Goal: Task Accomplishment & Management: Manage account settings

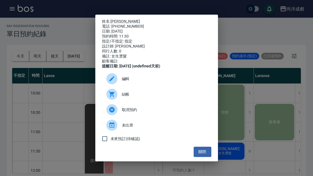
scroll to position [50, 11]
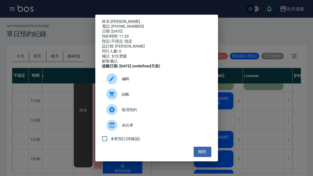
click at [197, 156] on button "關閉" at bounding box center [203, 152] width 18 height 10
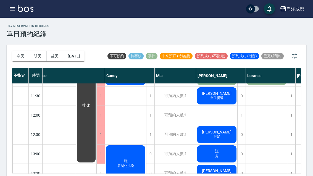
scroll to position [57, 8]
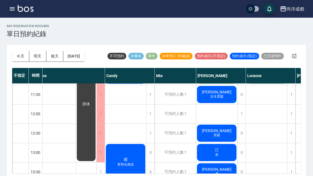
click at [39, 56] on button "明天" at bounding box center [37, 56] width 17 height 10
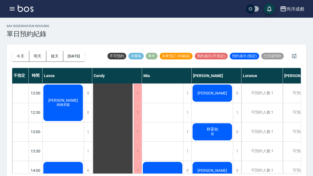
scroll to position [54, 0]
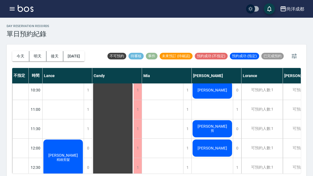
click at [15, 60] on button "今天" at bounding box center [20, 56] width 17 height 10
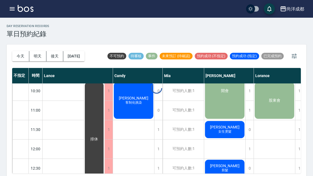
scroll to position [20, 0]
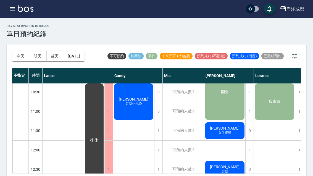
click at [15, 57] on button "今天" at bounding box center [20, 56] width 17 height 10
click at [217, 171] on div "陳峻斌 剪髮" at bounding box center [224, 169] width 41 height 19
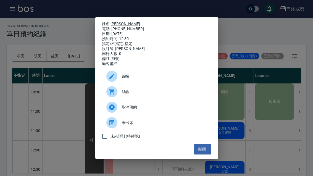
click at [202, 151] on button "關閉" at bounding box center [203, 149] width 18 height 10
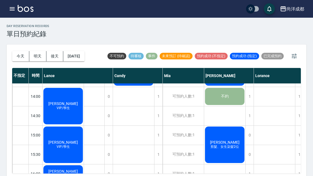
scroll to position [154, 0]
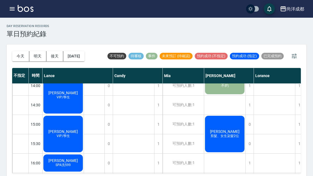
click at [42, 58] on button "明天" at bounding box center [37, 56] width 17 height 10
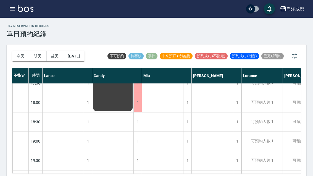
scroll to position [193, 0]
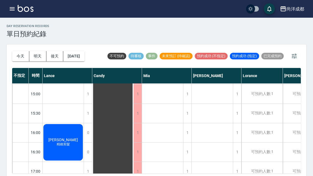
click at [19, 56] on button "今天" at bounding box center [20, 56] width 17 height 10
click at [19, 56] on div at bounding box center [156, 88] width 313 height 176
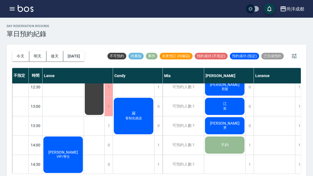
scroll to position [104, 0]
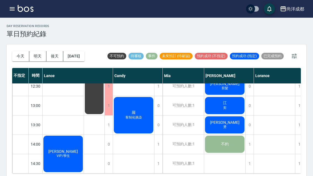
click at [135, 128] on div "羅 客制化挑染" at bounding box center [133, 115] width 41 height 38
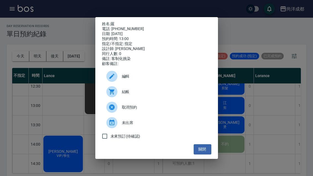
click at [204, 154] on button "關閉" at bounding box center [203, 149] width 18 height 10
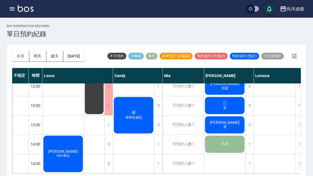
click at [17, 57] on button "今天" at bounding box center [20, 56] width 17 height 10
click at [21, 56] on button "今天" at bounding box center [20, 56] width 17 height 10
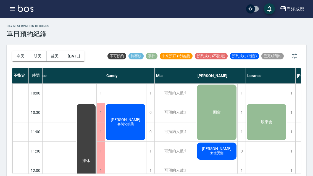
scroll to position [-1, 8]
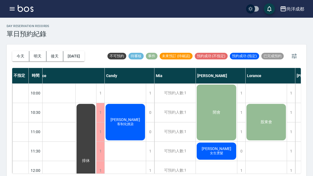
click at [81, 55] on button "2025/10/11" at bounding box center [73, 56] width 21 height 10
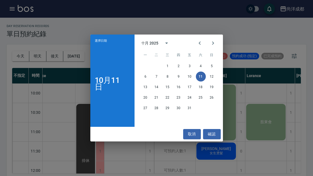
scroll to position [0, 9]
click at [210, 77] on button "12" at bounding box center [212, 77] width 10 height 10
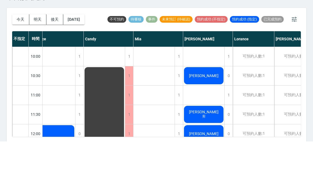
scroll to position [1, 0]
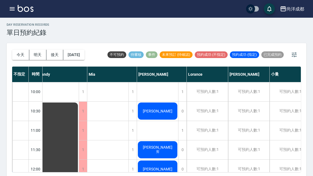
scroll to position [0, 58]
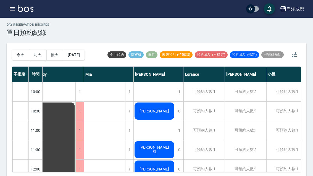
click at [82, 51] on button "2025/10/12" at bounding box center [73, 55] width 21 height 10
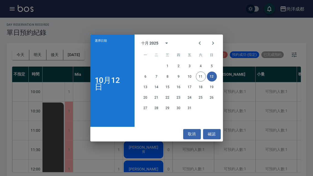
scroll to position [0, 69]
click at [143, 92] on button "13" at bounding box center [146, 87] width 10 height 10
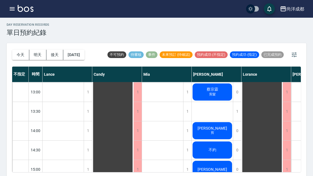
scroll to position [126, 0]
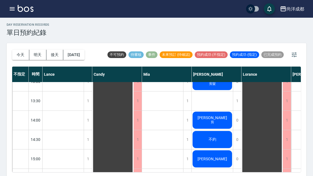
click at [14, 56] on button "今天" at bounding box center [20, 55] width 17 height 10
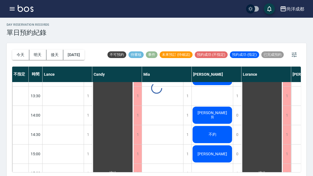
click at [14, 56] on div at bounding box center [156, 88] width 313 height 176
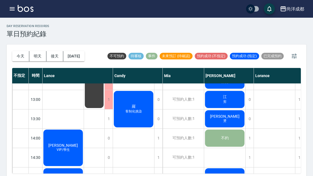
click at [213, 101] on div "江 剪" at bounding box center [224, 99] width 41 height 19
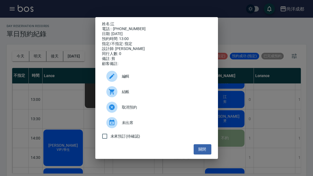
click at [204, 151] on button "關閉" at bounding box center [203, 149] width 18 height 10
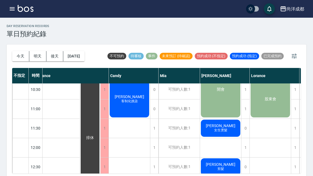
scroll to position [23, 4]
click at [222, 129] on span "女生燙髮" at bounding box center [220, 130] width 15 height 5
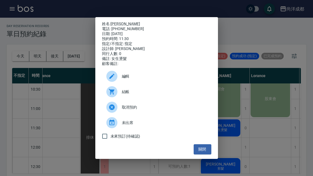
click at [118, 22] on link "熊幼萍" at bounding box center [125, 24] width 30 height 4
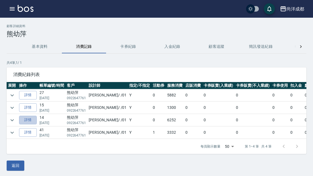
click at [31, 119] on link "詳情" at bounding box center [28, 120] width 18 height 9
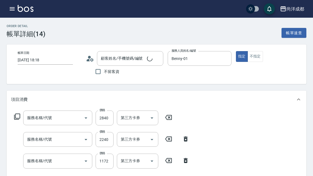
type input "[DATE] 18:18"
type input "Benny-01"
type input "熊幼萍/0922647761/"
type input "信用卡"
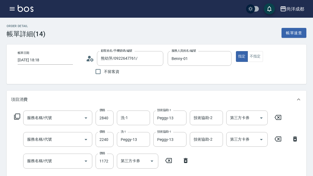
type input "染髮(501)"
type input "剪髮(401)"
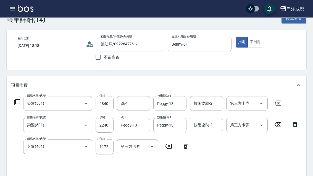
scroll to position [14, 0]
click at [12, 10] on icon "button" at bounding box center [12, 9] width 7 height 7
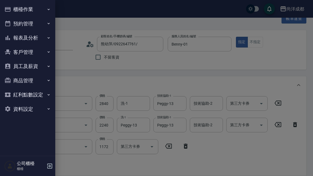
click at [177, 160] on div at bounding box center [156, 88] width 313 height 176
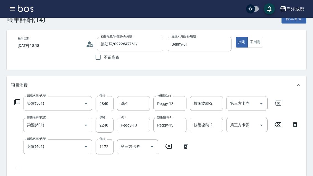
scroll to position [0, 0]
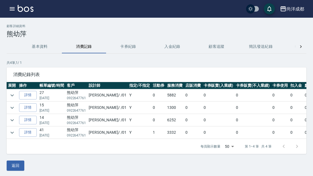
click at [27, 94] on link "詳情" at bounding box center [28, 95] width 18 height 9
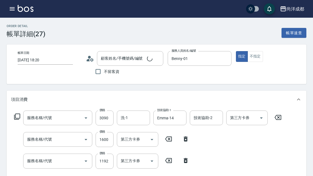
type input "2025/07/20 18:20"
type input "Benny-01"
type input "熊幼萍/0922647761/"
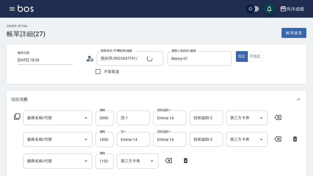
type input "染髮(501)"
type input "燙髮(301)"
type input "剪髮(401)"
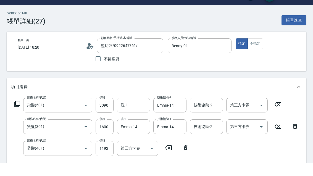
scroll to position [13, 0]
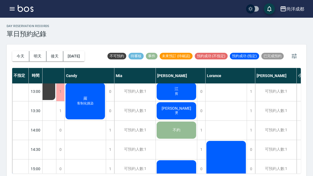
scroll to position [118, 51]
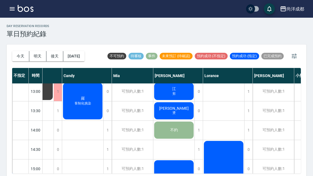
click at [184, 108] on div "林孟萱 燙" at bounding box center [173, 110] width 41 height 19
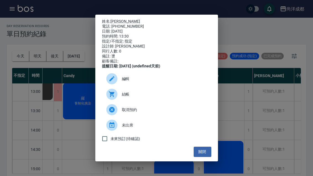
click at [116, 19] on link "林孟萱" at bounding box center [125, 21] width 30 height 4
click at [207, 155] on button "關閉" at bounding box center [203, 152] width 18 height 10
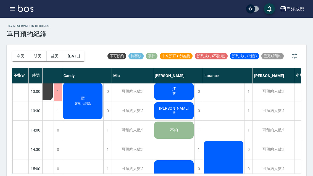
click at [15, 59] on button "今天" at bounding box center [20, 56] width 17 height 10
click at [14, 59] on button "今天" at bounding box center [20, 56] width 17 height 10
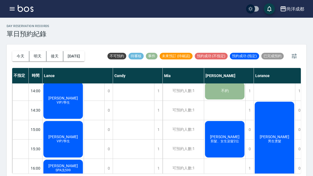
scroll to position [157, 0]
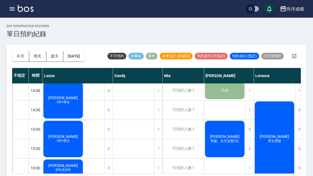
click at [67, 98] on span "吳苡瑄" at bounding box center [63, 98] width 32 height 4
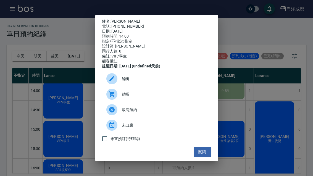
click at [198, 154] on button "關閉" at bounding box center [203, 152] width 18 height 10
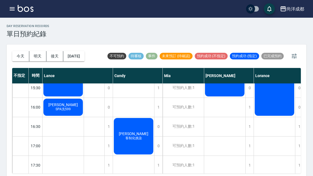
scroll to position [217, 0]
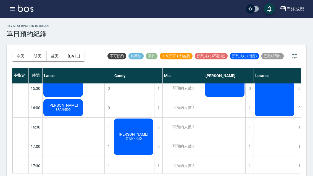
click at [33, 55] on button "明天" at bounding box center [37, 56] width 17 height 10
click at [33, 55] on div at bounding box center [156, 88] width 313 height 176
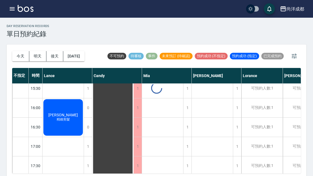
click at [39, 56] on button "明天" at bounding box center [37, 56] width 17 height 10
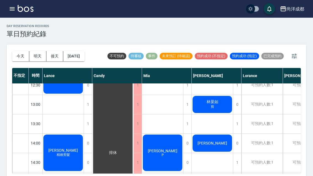
scroll to position [105, 0]
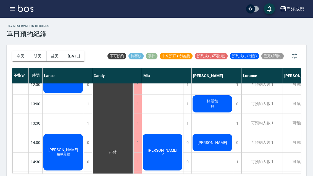
click at [56, 56] on button "後天" at bounding box center [54, 56] width 17 height 10
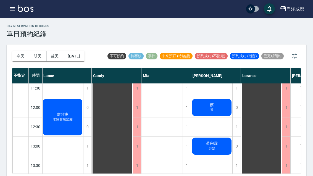
scroll to position [63, 1]
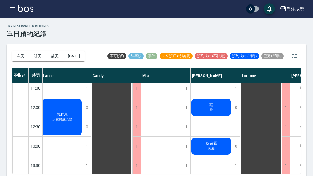
click at [23, 56] on button "今天" at bounding box center [20, 56] width 17 height 10
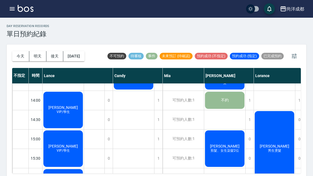
scroll to position [148, 0]
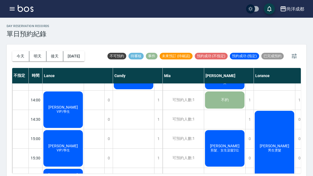
click at [73, 60] on button "2025/10/11" at bounding box center [73, 56] width 21 height 10
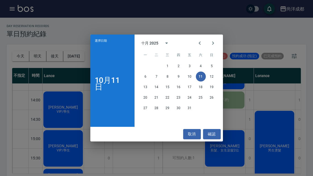
click at [203, 44] on button "Previous month" at bounding box center [199, 42] width 13 height 13
click at [217, 44] on button "Next month" at bounding box center [212, 42] width 13 height 13
click at [199, 46] on icon "Previous month" at bounding box center [199, 43] width 7 height 7
click at [216, 43] on icon "Next month" at bounding box center [213, 43] width 7 height 7
click at [198, 134] on button "取消" at bounding box center [192, 134] width 18 height 10
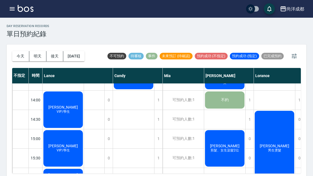
click at [20, 55] on button "今天" at bounding box center [20, 56] width 17 height 10
click at [27, 52] on button "今天" at bounding box center [20, 56] width 17 height 10
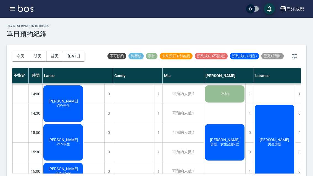
scroll to position [154, 0]
click at [54, 138] on div "翁聖凱 VIP/學生" at bounding box center [63, 142] width 41 height 38
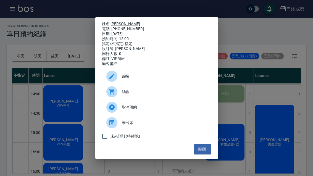
click at [199, 151] on button "關閉" at bounding box center [203, 149] width 18 height 10
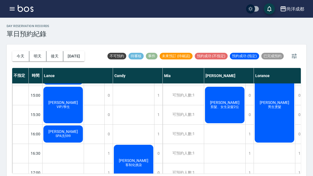
scroll to position [191, 0]
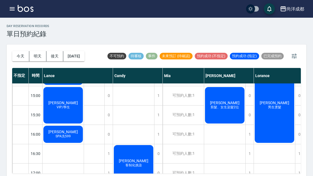
click at [70, 138] on span "SPA洗599" at bounding box center [62, 136] width 17 height 5
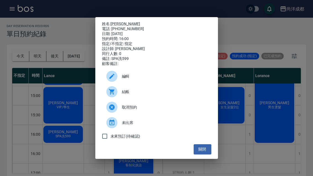
click at [266, 157] on div "姓名: 賴宣妤 電話: 0934320063 日期: 2025/10/11 預約時間: 16:00 指定/不指定: 指定 設計師: Lance 同行人數: 0…" at bounding box center [156, 88] width 313 height 176
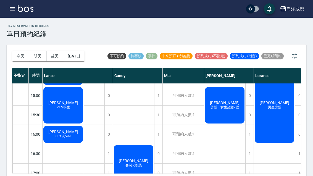
click at [55, 131] on div "賴宣妤 SPA洗599" at bounding box center [63, 134] width 41 height 19
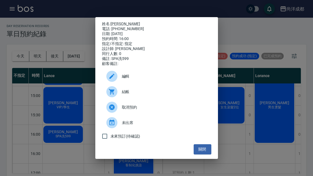
click at [119, 22] on link "[PERSON_NAME]" at bounding box center [125, 24] width 30 height 4
click at [271, 144] on div "姓名: 賴宣妤 電話: 0934320063 日期: 2025/10/11 預約時間: 16:00 指定/不指定: 指定 設計師: Lance 同行人數: 0…" at bounding box center [156, 88] width 313 height 176
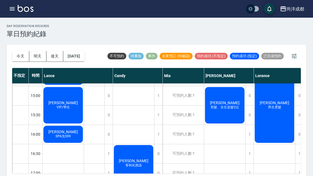
click at [69, 107] on span "VIP/學生" at bounding box center [63, 107] width 15 height 5
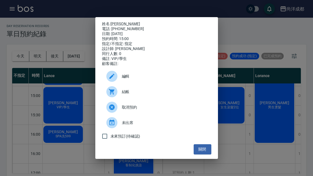
click at [62, 138] on div "姓名: 翁聖凱 電話: 0983283971 日期: 2025/10/11 預約時間: 15:00 指定/不指定: 指定 設計師: Lance 同行人數: 0…" at bounding box center [156, 88] width 313 height 176
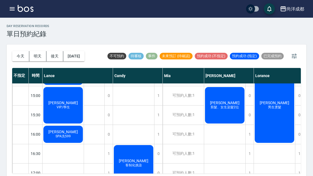
click at [67, 140] on div "賴宣妤 SPA洗599" at bounding box center [63, 134] width 41 height 19
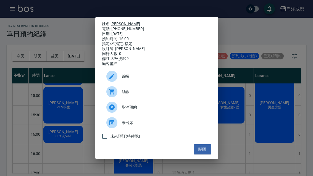
click at [264, 152] on div "姓名: 賴宣妤 電話: 0934320063 日期: 2025/10/11 預約時間: 16:00 指定/不指定: 指定 設計師: Lance 同行人數: 0…" at bounding box center [156, 88] width 313 height 176
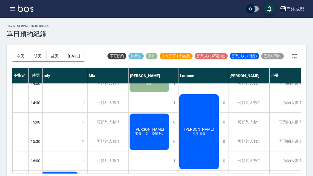
scroll to position [165, 77]
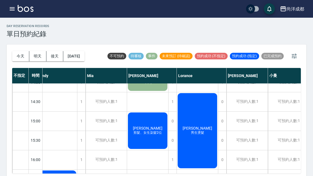
click at [204, 130] on span "劉文楷" at bounding box center [197, 128] width 32 height 4
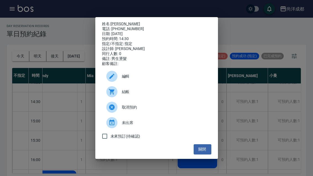
click at [202, 154] on button "關閉" at bounding box center [203, 149] width 18 height 10
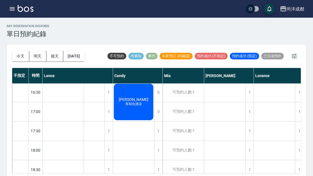
scroll to position [252, 0]
click at [107, 114] on div "1" at bounding box center [108, 111] width 8 height 19
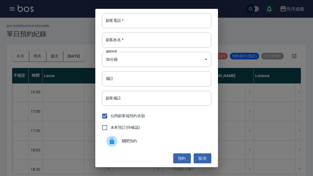
click at [138, 18] on input "顧客電話   *" at bounding box center [156, 20] width 109 height 15
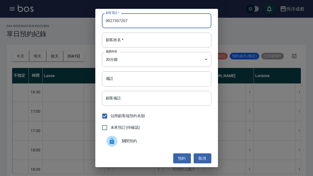
type input "0927307207"
click at [121, 40] on div "顧客姓名   * 顧客姓名   *" at bounding box center [156, 40] width 109 height 15
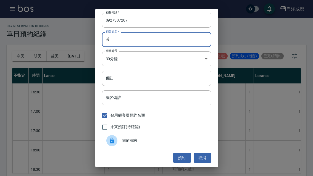
scroll to position [0, 0]
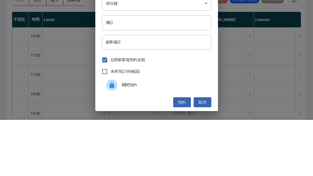
type input "黃"
click at [115, 71] on input "備註" at bounding box center [156, 78] width 109 height 15
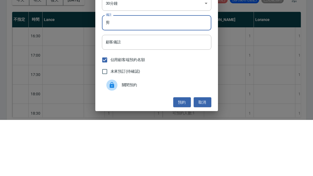
type input "剪"
click at [235, 56] on div "顧客電話   * 0927307207 顧客電話   * 顧客姓名   * 黃 顧客姓名   * 服務時長 30分鐘 1 服務時長 備註 剪 備註 顧客備註 …" at bounding box center [156, 88] width 313 height 176
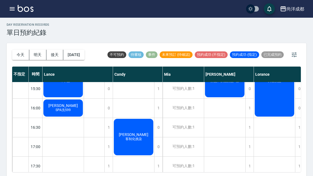
scroll to position [215, 0]
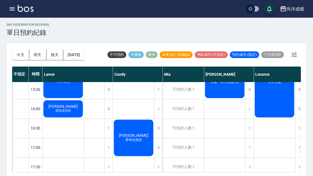
click at [67, 148] on div "吳苡瑄 VIP/學生 翁聖凱 VIP/學生 賴宣妤 SPA洗599" at bounding box center [63, 70] width 41 height 406
click at [111, 150] on div "1" at bounding box center [108, 147] width 8 height 19
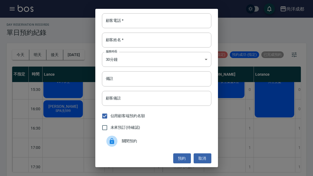
click at [140, 25] on input "顧客電話   *" at bounding box center [156, 20] width 109 height 15
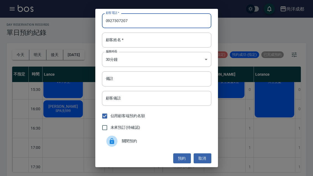
type input "0927307207"
click at [137, 48] on input "顧客姓名   *" at bounding box center [156, 40] width 109 height 15
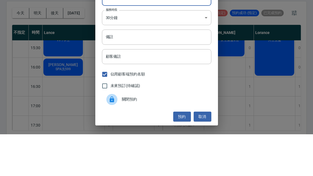
type input "黃"
click at [121, 71] on input "備註" at bounding box center [156, 78] width 109 height 15
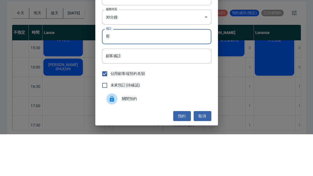
scroll to position [1, 0]
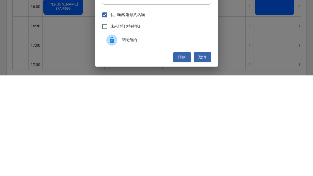
type input "剪"
click at [182, 153] on button "預約" at bounding box center [182, 158] width 18 height 10
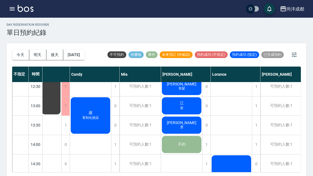
scroll to position [127, 48]
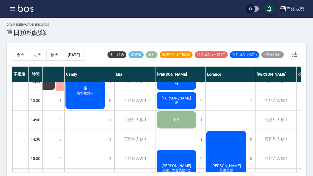
click at [233, 155] on div "劉文楷 男生燙髮" at bounding box center [226, 168] width 41 height 77
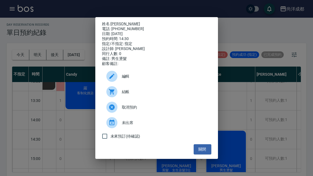
click at [78, 54] on div "姓名: 劉文楷 電話: 0925028252 日期: 2025/10/11 預約時間: 14:30 指定/不指定: 指定 設計師: Lorance 同行人數:…" at bounding box center [156, 88] width 313 height 176
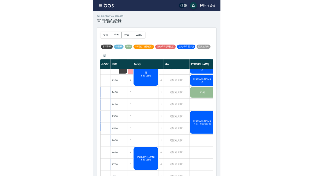
scroll to position [1, 0]
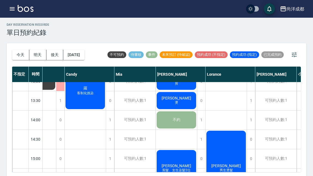
click at [83, 55] on button "[DATE]" at bounding box center [73, 55] width 21 height 10
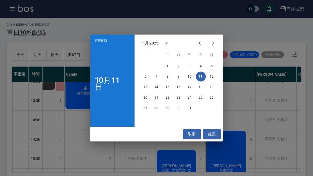
click at [145, 92] on button "13" at bounding box center [146, 87] width 10 height 10
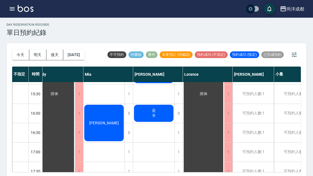
scroll to position [213, 57]
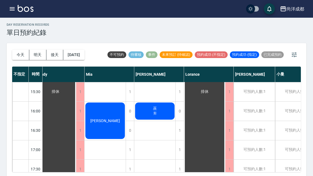
click at [181, 152] on div "1" at bounding box center [179, 149] width 8 height 19
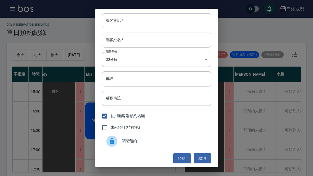
click at [145, 28] on input "顧客電話   *" at bounding box center [156, 20] width 109 height 15
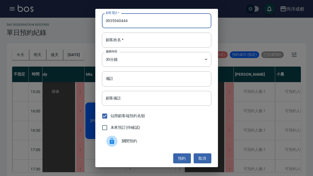
type input "0935940444"
click at [129, 48] on input "顧客姓名   *" at bounding box center [156, 40] width 109 height 15
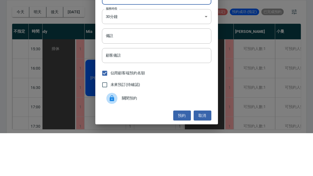
type input "劉"
click at [114, 71] on input "備註" at bounding box center [156, 78] width 109 height 15
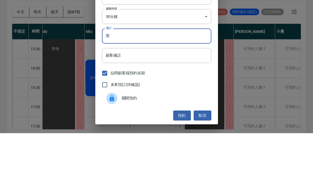
type input "剪"
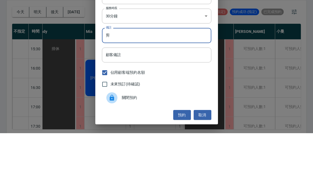
scroll to position [19, 0]
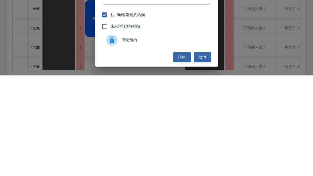
click at [181, 153] on button "預約" at bounding box center [182, 158] width 18 height 10
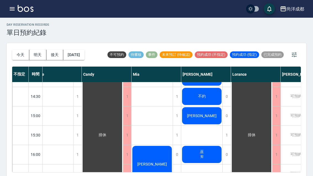
scroll to position [170, 10]
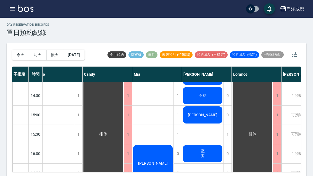
click at [20, 53] on button "今天" at bounding box center [20, 55] width 17 height 10
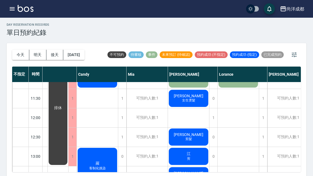
scroll to position [53, 35]
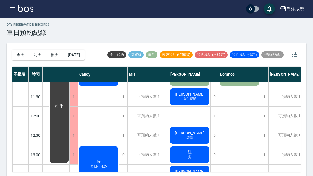
click at [197, 175] on div "林孟萱 燙" at bounding box center [189, 174] width 41 height 19
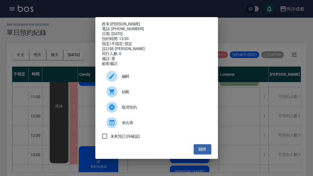
click at [115, 26] on link "[PERSON_NAME]" at bounding box center [125, 24] width 30 height 4
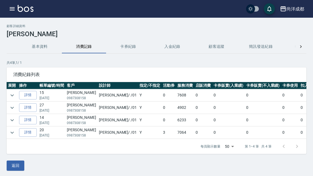
click at [25, 94] on link "詳情" at bounding box center [28, 95] width 18 height 9
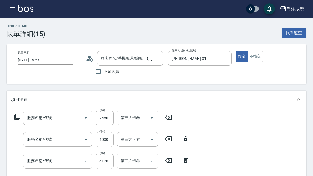
type input "2025/09/08 19:53"
type input "Benny-01"
type input "760"
type input "自備護髮(1000以上)(601)"
type input "局部燙(303)"
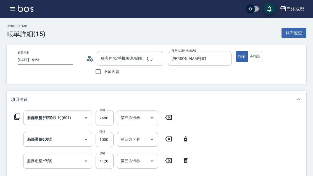
type input "燙髮(301)"
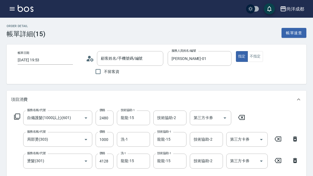
type input "林孟萱/0987308158/"
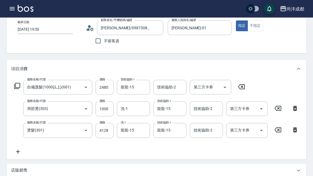
scroll to position [31, 0]
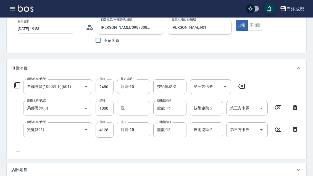
click at [313, 8] on div "尚洋成都 登出" at bounding box center [156, 9] width 313 height 18
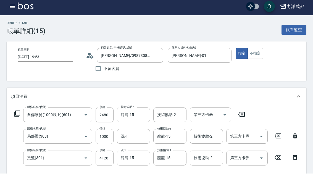
scroll to position [0, 0]
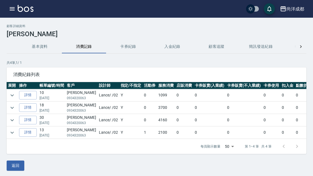
click at [31, 95] on link "詳情" at bounding box center [28, 95] width 18 height 9
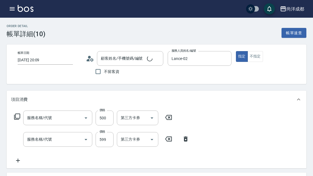
type input "[DATE] 20:09"
type input "Lance-02"
type input "100"
type input "[PERSON_NAME]/0934320063/null"
type input "剪髮(401)"
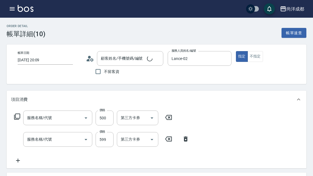
type input "舒壓洗(203)"
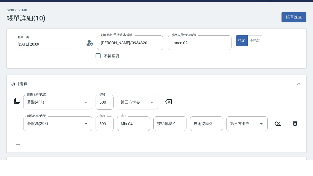
scroll to position [16, 0]
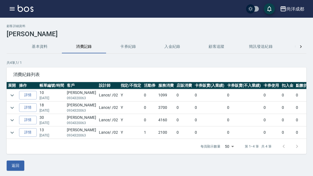
click at [29, 106] on link "詳情" at bounding box center [28, 107] width 18 height 9
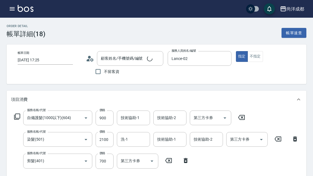
type input "[DATE] 17:25"
type input "Lance-02"
type input "370"
type input "[PERSON_NAME]/0934320063/null"
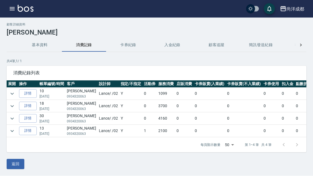
scroll to position [18, 0]
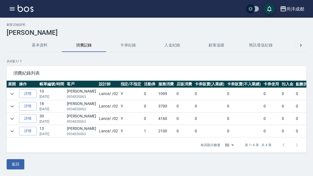
click at [27, 114] on link "詳情" at bounding box center [28, 118] width 18 height 9
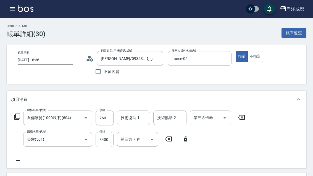
type input "[DATE] 18:36"
type input "[PERSON_NAME]/0934320063/null"
type input "Lance-02"
type input "410"
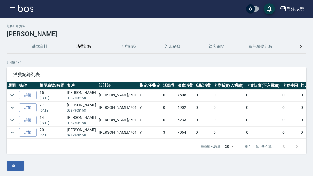
click at [25, 96] on link "詳情" at bounding box center [28, 95] width 18 height 9
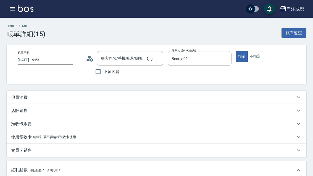
type input "[DATE] 19:53"
type input "Benny-01"
type input "760"
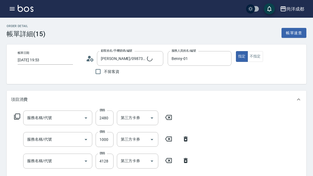
type input "[PERSON_NAME]/0987308158/"
type input "自備護髮(1000以上)(601)"
type input "局部燙(303)"
type input "燙髮(301)"
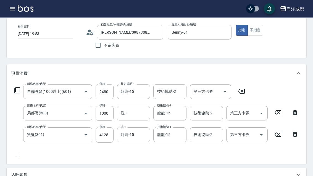
scroll to position [27, 0]
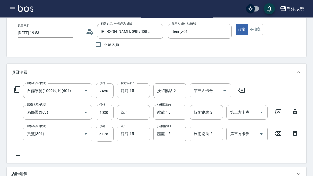
click at [19, 120] on div "服務名稱/代號 局部燙(303) 服務名稱/代號 價格 1000 價格 洗-1 洗-1 技術協助-1 龍龍-15 技術協助-1 技術協助-2 技術協助-2 第…" at bounding box center [156, 112] width 291 height 15
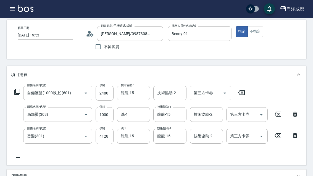
scroll to position [0, 0]
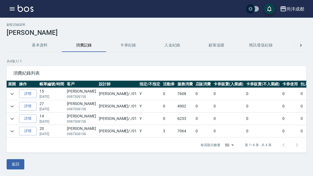
scroll to position [17, 0]
click at [27, 102] on link "詳情" at bounding box center [28, 106] width 18 height 9
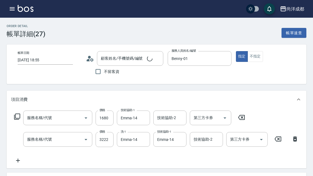
type input "[DATE] 18:55"
type input "Benny-01"
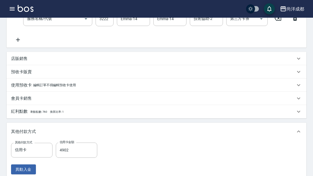
type input "[PERSON_NAME]/0987308158/"
type input "自備護髮(1000以上)(601)"
type input "燙髮(301)"
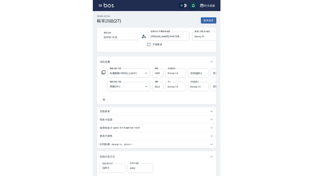
scroll to position [183, 0]
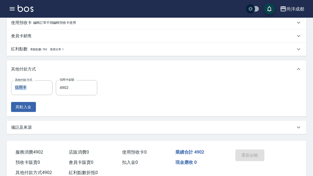
click at [5, 8] on div "尚洋成都 登出" at bounding box center [156, 9] width 313 height 18
click at [12, 13] on button "button" at bounding box center [12, 8] width 11 height 11
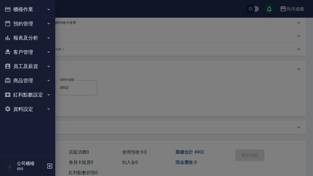
click at [20, 24] on button "預約管理" at bounding box center [27, 24] width 51 height 14
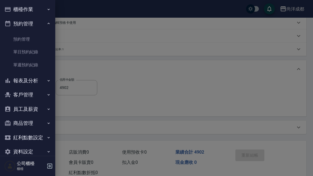
click at [19, 51] on link "單日預約紀錄" at bounding box center [27, 52] width 51 height 13
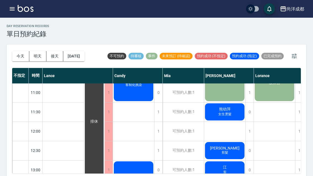
scroll to position [41, 0]
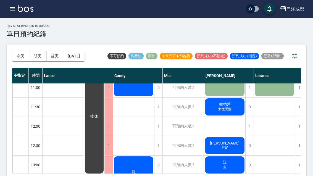
click at [23, 58] on button "今天" at bounding box center [20, 56] width 17 height 10
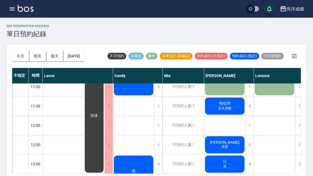
scroll to position [46, 0]
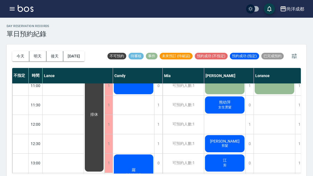
click at [22, 56] on button "今天" at bounding box center [20, 56] width 17 height 10
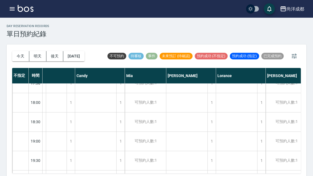
scroll to position [300, 38]
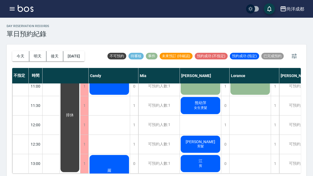
click at [14, 54] on button "今天" at bounding box center [20, 56] width 17 height 10
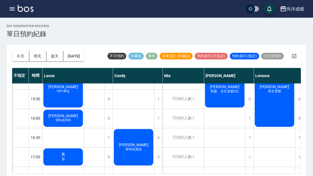
scroll to position [207, 0]
click at [71, 163] on div "黃 剪" at bounding box center [63, 157] width 41 height 19
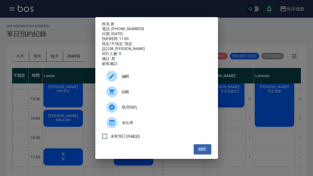
click at [260, 144] on div "姓名: 黃 電話: [PHONE_NUMBER] 日期: [DATE] 預約時間: 17:00 指定/不指定: 指定 設計師: [PERSON_NAME] 同…" at bounding box center [156, 88] width 313 height 176
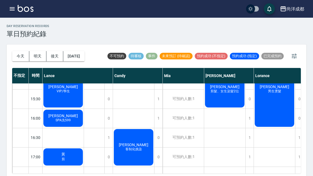
click at [226, 98] on div "[PERSON_NAME] 剪髮、女生染髮2位" at bounding box center [224, 89] width 41 height 38
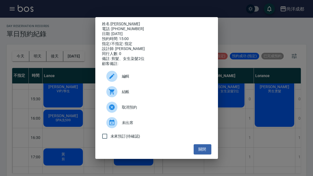
click at [28, 133] on div "姓名: [PERSON_NAME] 電話: [PHONE_NUMBER] 日期: [DATE] 預約時間: 15:00 指定/不指定: 指定 設計師: [PE…" at bounding box center [156, 88] width 313 height 176
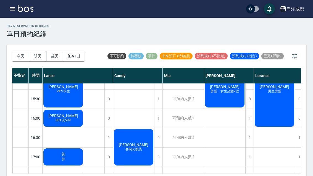
click at [53, 159] on div "黃 剪" at bounding box center [63, 157] width 41 height 19
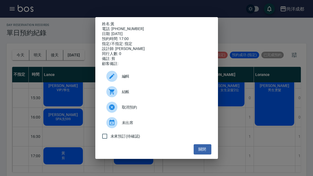
scroll to position [0, 0]
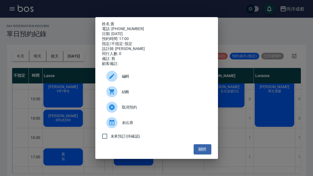
click at [205, 154] on button "關閉" at bounding box center [203, 149] width 18 height 10
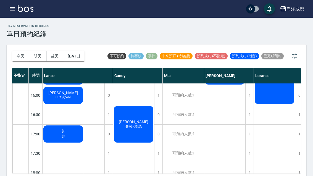
scroll to position [230, 0]
click at [77, 55] on button "[DATE]" at bounding box center [73, 56] width 21 height 10
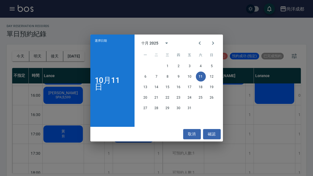
click at [146, 89] on button "13" at bounding box center [146, 87] width 10 height 10
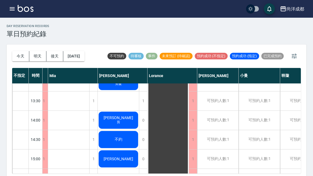
scroll to position [117, 91]
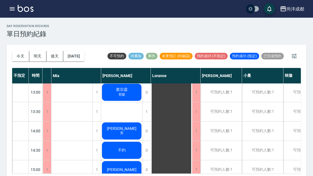
click at [131, 111] on div "[PERSON_NAME] 剪髮 [PERSON_NAME] 不約 [PERSON_NAME] 巫 剪 [PERSON_NAME]" at bounding box center [121, 170] width 41 height 406
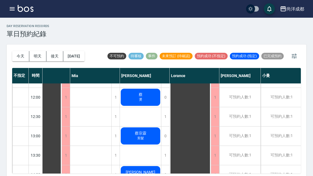
scroll to position [72, 72]
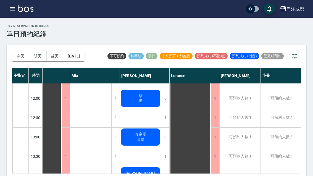
click at [162, 116] on div "1" at bounding box center [165, 117] width 8 height 19
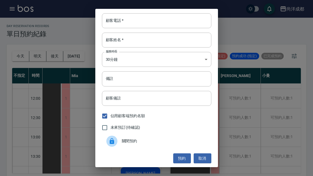
click at [168, 23] on input "顧客電話   *" at bounding box center [156, 20] width 109 height 15
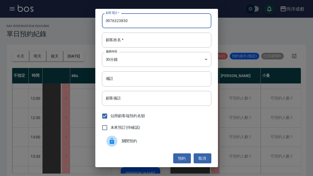
type input "0976323830"
click at [148, 43] on input "顧客姓名   *" at bounding box center [156, 40] width 109 height 15
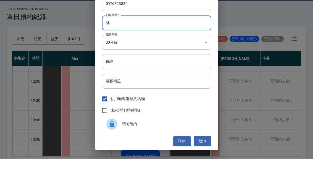
type input "林"
click at [126, 71] on input "備註" at bounding box center [156, 78] width 109 height 15
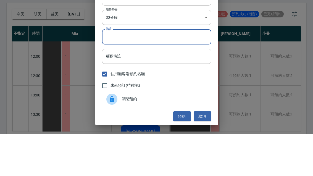
type input "ㄌ"
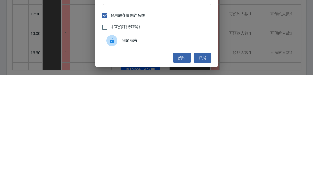
type input "剪"
click at [180, 153] on button "預約" at bounding box center [182, 158] width 18 height 10
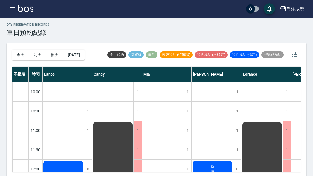
scroll to position [0, 0]
click at [22, 59] on button "今天" at bounding box center [20, 55] width 17 height 10
click at [24, 61] on div at bounding box center [156, 88] width 313 height 176
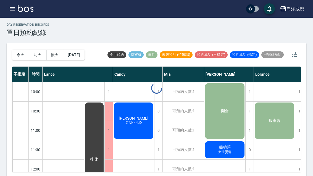
click at [20, 54] on div at bounding box center [156, 88] width 313 height 176
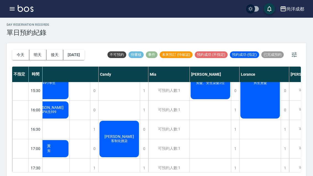
scroll to position [214, 14]
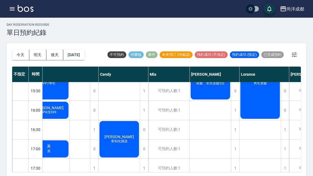
click at [124, 148] on div "[PERSON_NAME] 客制化挑染" at bounding box center [119, 139] width 41 height 38
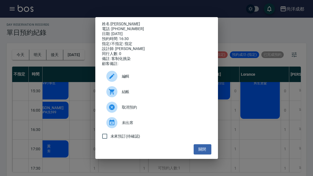
click at [61, 113] on div "姓名: [PERSON_NAME]: [PHONE_NUMBER] 日期: [DATE] 預約時間: 16:30 指定/不指定: 指定 設計師: [PERSO…" at bounding box center [156, 88] width 313 height 176
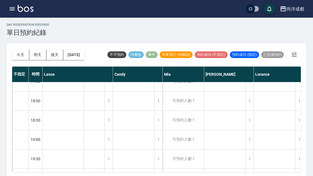
scroll to position [300, 0]
click at [20, 51] on button "今天" at bounding box center [20, 55] width 17 height 10
click at [32, 50] on button "明天" at bounding box center [37, 55] width 17 height 10
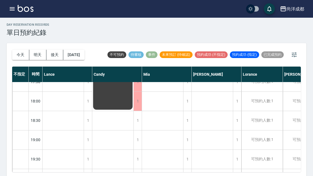
click at [18, 54] on button "今天" at bounding box center [20, 55] width 17 height 10
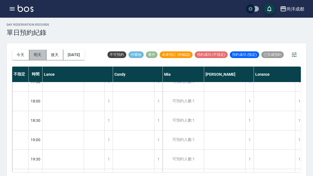
click at [29, 54] on button "明天" at bounding box center [37, 55] width 17 height 10
click at [29, 54] on div at bounding box center [156, 88] width 313 height 176
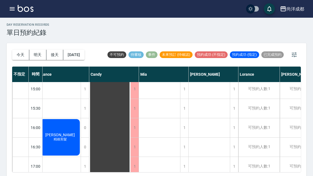
click at [20, 56] on button "今天" at bounding box center [20, 55] width 17 height 10
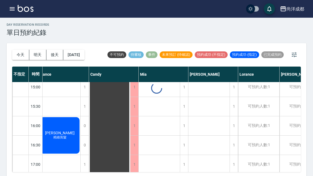
click at [19, 56] on div at bounding box center [156, 88] width 313 height 176
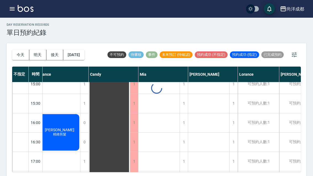
click at [24, 56] on div at bounding box center [156, 88] width 313 height 176
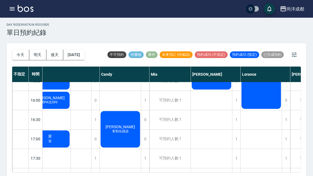
scroll to position [226, 15]
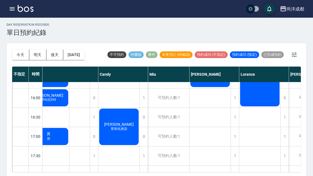
click at [26, 57] on button "今天" at bounding box center [20, 55] width 17 height 10
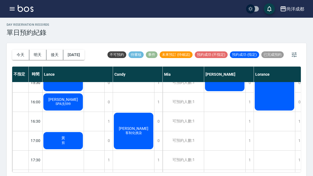
scroll to position [212, 0]
